Goal: Transaction & Acquisition: Purchase product/service

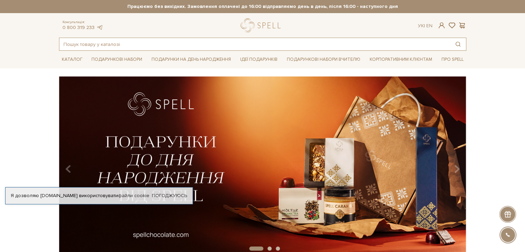
click at [77, 43] on input "text" at bounding box center [254, 44] width 391 height 12
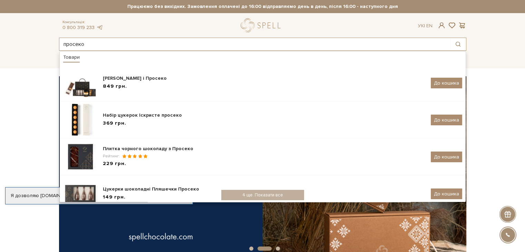
type input "просеко"
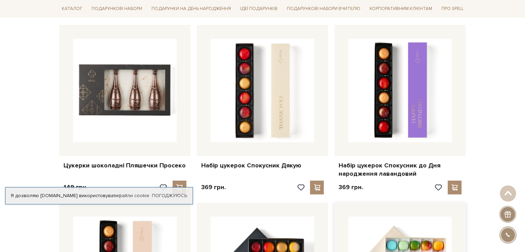
scroll to position [345, 0]
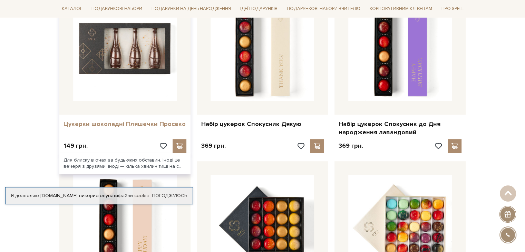
click at [93, 124] on link "Цукерки шоколадні Пляшечки Просеко" at bounding box center [125, 124] width 123 height 8
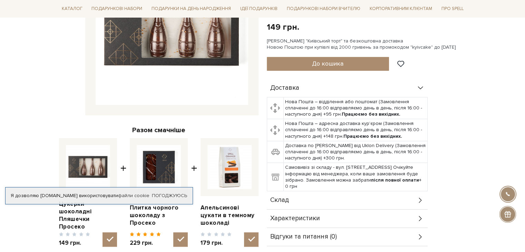
scroll to position [173, 0]
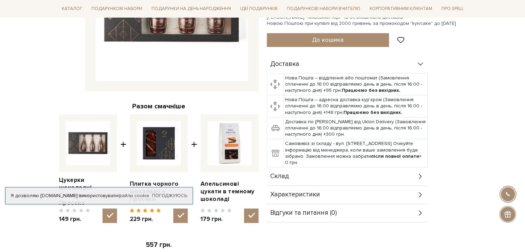
click at [302, 193] on span "Характеристики" at bounding box center [295, 195] width 50 height 6
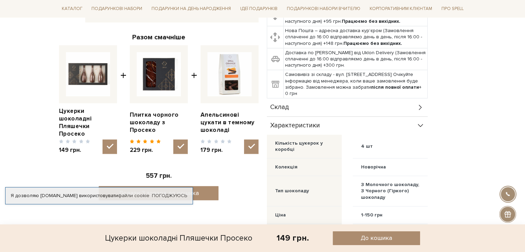
scroll to position [242, 0]
click at [306, 101] on div "Склад" at bounding box center [347, 107] width 161 height 18
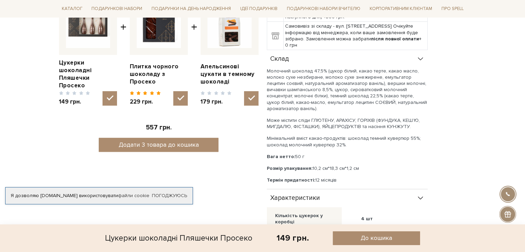
scroll to position [345, 0]
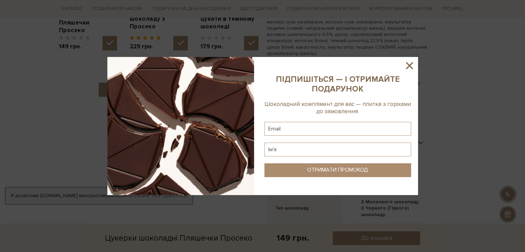
click at [410, 65] on icon at bounding box center [409, 65] width 7 height 7
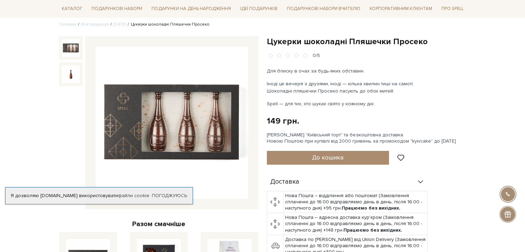
scroll to position [0, 0]
